Goal: Task Accomplishment & Management: Use online tool/utility

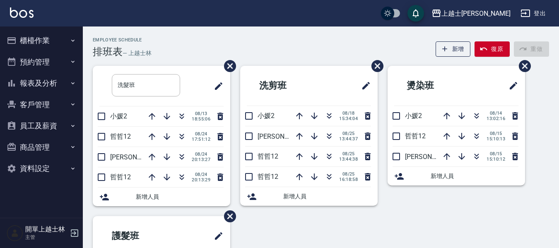
scroll to position [41, 0]
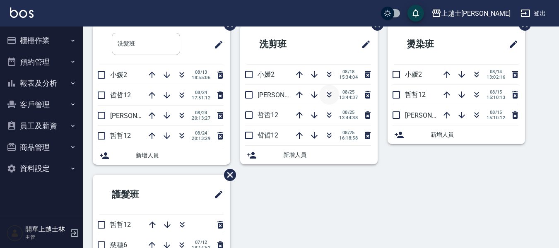
click at [328, 99] on icon "button" at bounding box center [329, 95] width 10 height 10
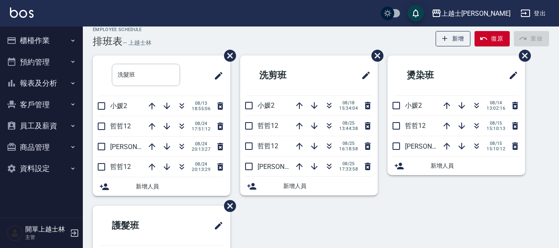
scroll to position [0, 0]
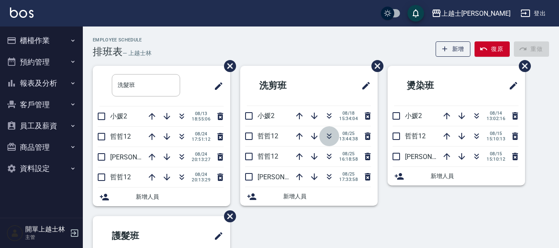
click at [326, 137] on icon "button" at bounding box center [329, 136] width 10 height 10
click at [476, 139] on icon "button" at bounding box center [476, 136] width 10 height 10
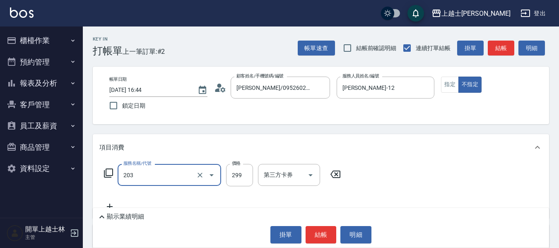
type input "B級洗+剪(203)"
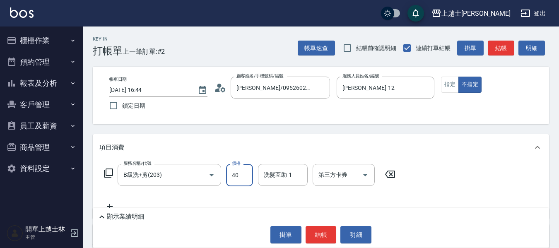
type input "400"
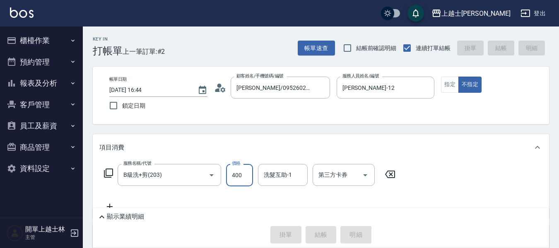
type input "2025/08/25 18:12"
